Goal: Information Seeking & Learning: Learn about a topic

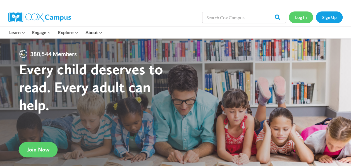
click at [305, 13] on link "Log In" at bounding box center [301, 16] width 24 height 11
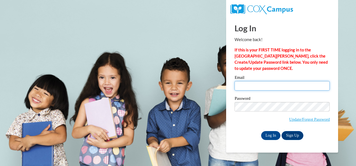
click at [267, 85] on input "Email" at bounding box center [281, 86] width 95 height 10
type input "Btaylor12@daltonstate.edu"
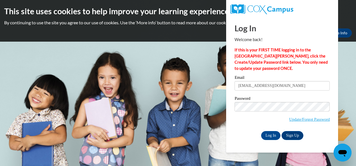
click at [265, 111] on span "Update/Forgot Password" at bounding box center [281, 113] width 95 height 23
click at [275, 136] on input "Log In" at bounding box center [271, 135] width 20 height 9
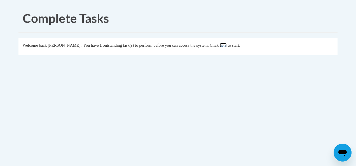
click at [226, 46] on link "here" at bounding box center [222, 45] width 7 height 4
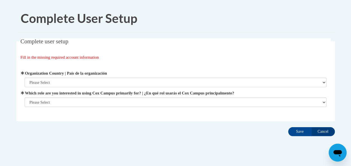
click at [204, 72] on label "Organization Country | País de la organización" at bounding box center [176, 73] width 302 height 6
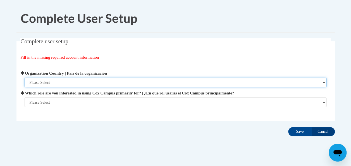
click at [204, 78] on select "Please Select [GEOGRAPHIC_DATA] | [GEOGRAPHIC_DATA] Outside of [GEOGRAPHIC_DATA…" at bounding box center [176, 83] width 302 height 10
click at [126, 79] on select "Please Select [GEOGRAPHIC_DATA] | [GEOGRAPHIC_DATA] Outside of [GEOGRAPHIC_DATA…" at bounding box center [176, 83] width 302 height 10
select select "ad49bcad-a171-4b2e-b99c-48b446064914"
click at [25, 78] on select "Please Select [GEOGRAPHIC_DATA] | [GEOGRAPHIC_DATA] Outside of [GEOGRAPHIC_DATA…" at bounding box center [176, 83] width 302 height 10
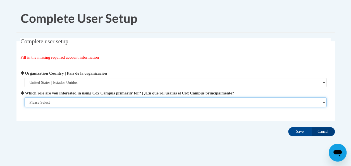
click at [110, 100] on select "Please Select College/University | Colegio/Universidad Community/Nonprofit Part…" at bounding box center [176, 103] width 302 height 10
select select "5a18ea06-2b54-4451-96f2-d152daf9eac5"
click at [25, 107] on select "Please Select College/University | Colegio/Universidad Community/Nonprofit Part…" at bounding box center [176, 103] width 302 height 10
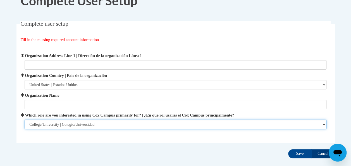
scroll to position [18, 0]
click at [176, 120] on select "Please Select College/University | Colegio/Universidad Community/Nonprofit Part…" at bounding box center [176, 124] width 302 height 10
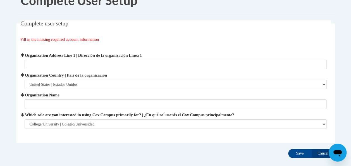
click at [171, 136] on fieldset "Complete user setup Fill in the missing required account information User Profi…" at bounding box center [175, 81] width 319 height 122
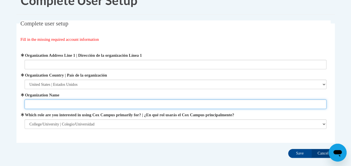
click at [126, 100] on input "Organization Name" at bounding box center [176, 105] width 302 height 10
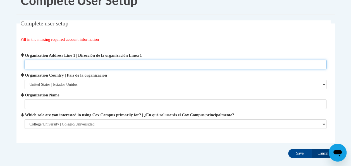
click at [114, 65] on input "Organization Address Line 1 | Dirección de la organización Línea 1" at bounding box center [176, 65] width 302 height 10
type input "Dalton State"
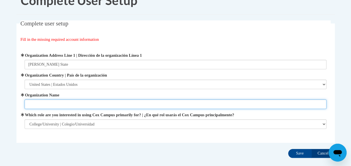
click at [53, 105] on input "Organization Name" at bounding box center [176, 105] width 302 height 10
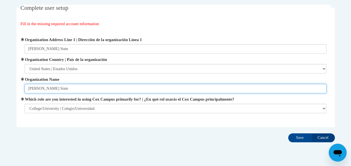
scroll to position [37, 0]
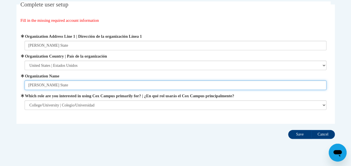
type input "Dalton State"
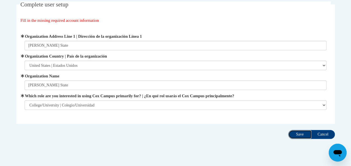
click at [295, 132] on input "Save" at bounding box center [300, 134] width 23 height 9
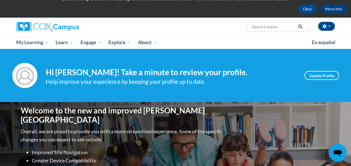
scroll to position [25, 0]
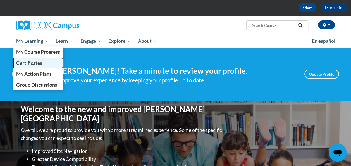
click at [37, 65] on span "Certificates" at bounding box center [29, 63] width 26 height 6
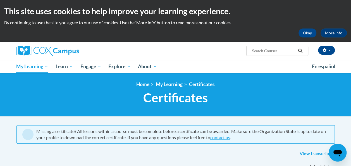
click at [262, 51] on input "Search..." at bounding box center [274, 51] width 45 height 7
type input "reading fluency"
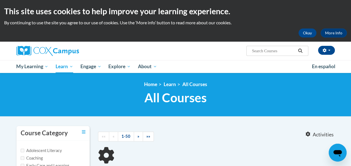
scroll to position [97, 0]
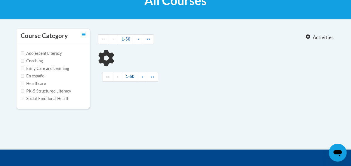
type input "reading fluency"
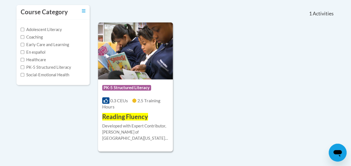
scroll to position [120, 0]
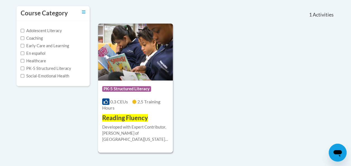
click at [135, 136] on div "Developed with Expert Contributor, Dr. Laura Rhinehart of University California…" at bounding box center [135, 133] width 67 height 18
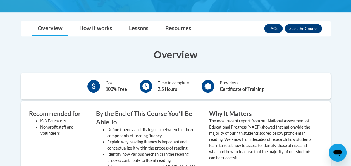
scroll to position [120, 0]
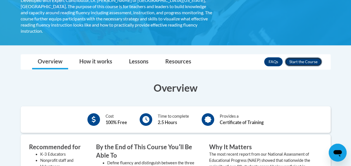
click at [308, 57] on button "Enroll" at bounding box center [303, 61] width 37 height 9
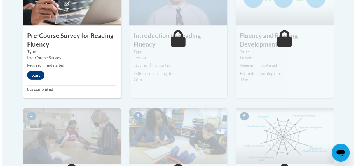
scroll to position [212, 0]
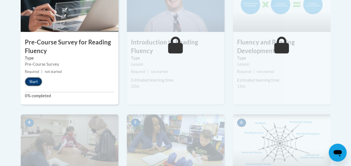
click at [36, 82] on button "Start" at bounding box center [33, 81] width 17 height 9
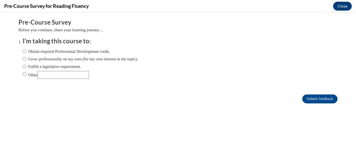
scroll to position [0, 0]
click at [47, 52] on label "Obtain required Professional Development credit." at bounding box center [66, 51] width 87 height 6
click at [26, 52] on input "Obtain required Professional Development credit." at bounding box center [25, 51] width 4 height 6
radio input "true"
click at [316, 99] on input "Submit feedback" at bounding box center [319, 98] width 35 height 9
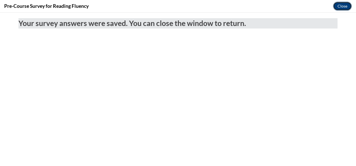
click at [343, 8] on button "Close" at bounding box center [342, 6] width 19 height 9
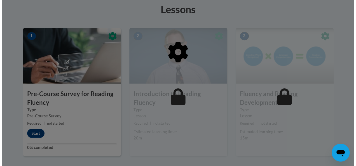
scroll to position [160, 0]
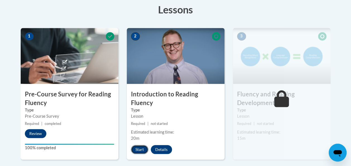
click at [140, 145] on button "Start" at bounding box center [139, 149] width 17 height 9
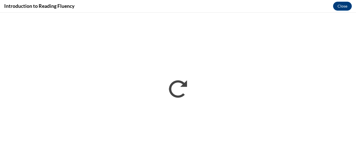
scroll to position [0, 0]
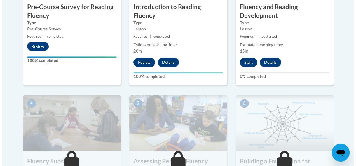
scroll to position [246, 0]
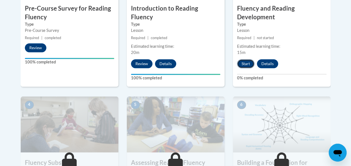
click at [246, 61] on button "Start" at bounding box center [245, 63] width 17 height 9
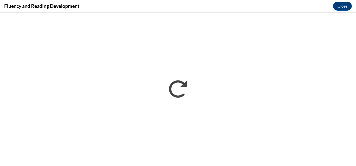
scroll to position [0, 0]
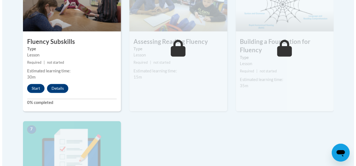
scroll to position [367, 0]
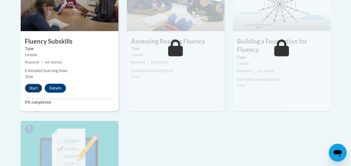
click at [35, 84] on button "Start" at bounding box center [33, 88] width 17 height 9
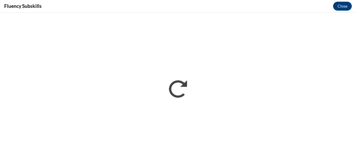
scroll to position [0, 0]
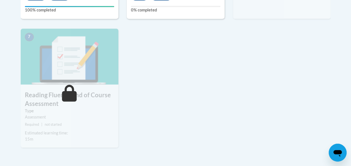
scroll to position [460, 0]
